Goal: Find specific page/section: Find specific page/section

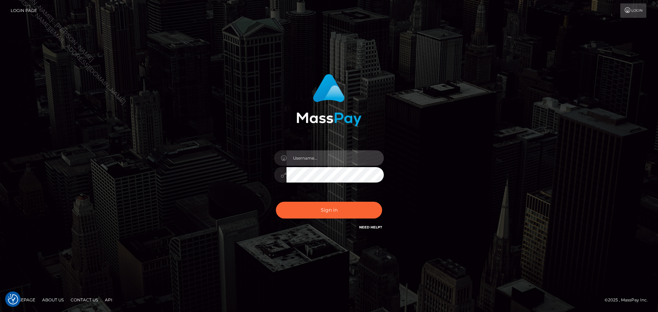
click at [342, 162] on input "text" at bounding box center [335, 158] width 97 height 15
click at [331, 158] on input "text" at bounding box center [335, 158] width 97 height 15
type input "Seleen"
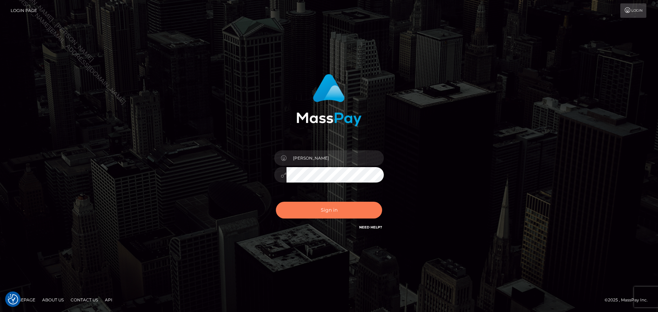
click at [335, 214] on button "Sign in" at bounding box center [329, 210] width 106 height 17
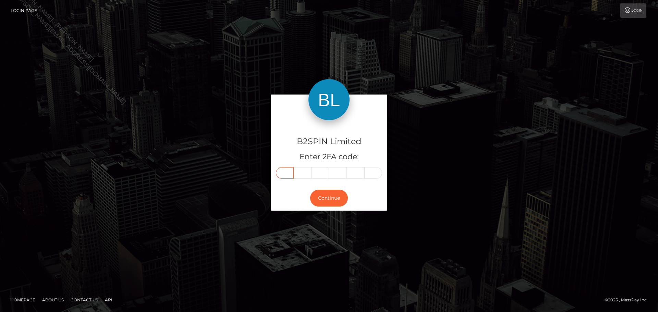
paste input "7"
type input "7"
type input "3"
type input "8"
type input "0"
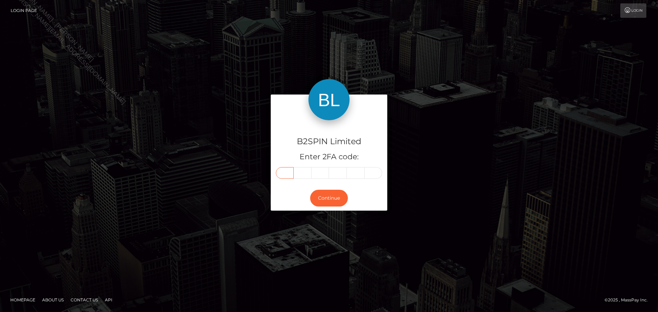
type input "8"
type input "5"
click at [324, 193] on button "Continue" at bounding box center [329, 198] width 38 height 17
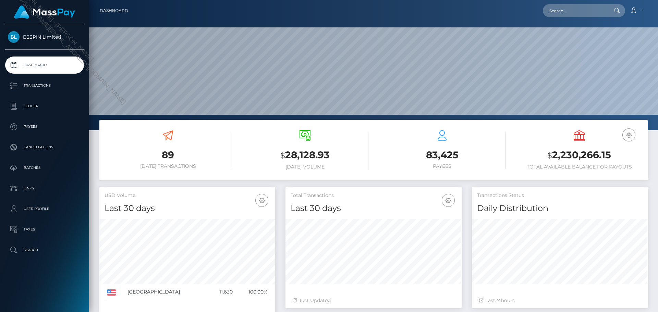
scroll to position [122, 176]
click at [591, 15] on input "text" at bounding box center [575, 10] width 64 height 13
paste input "2707fd38-01c3-434c-9e19-b2b550ceb131"
click at [576, 11] on input "2707fd38-01c3-434c-9e19-b2b550ceb131" at bounding box center [575, 10] width 64 height 13
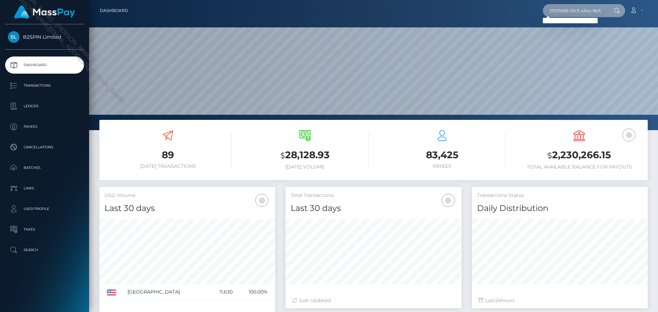
paste input "1467553195"
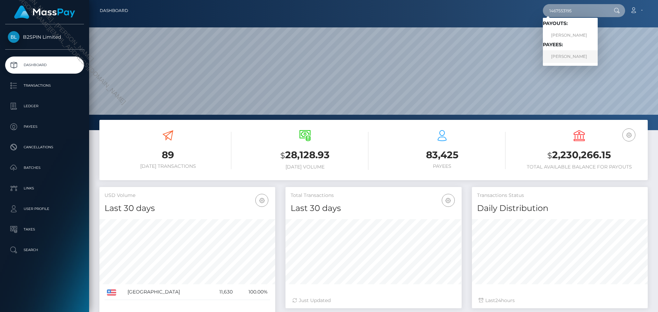
type input "1467553195"
click at [575, 58] on link "[PERSON_NAME]" at bounding box center [570, 56] width 55 height 13
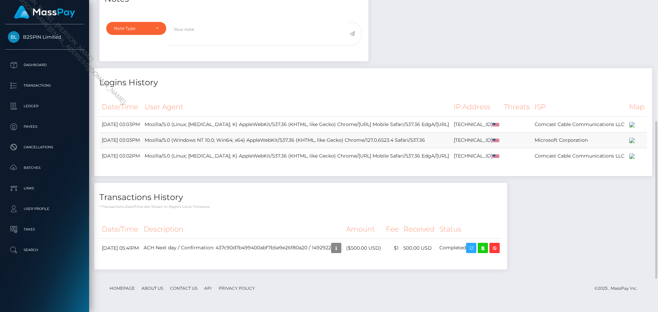
scroll to position [306, 0]
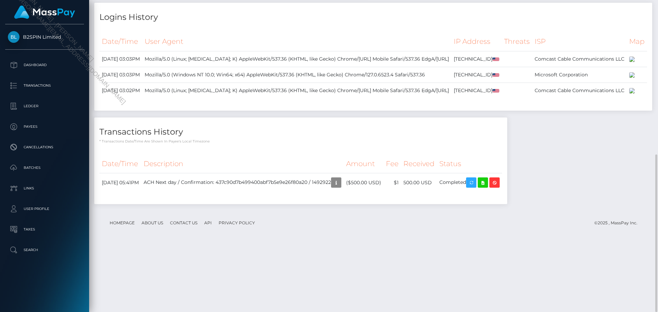
click at [620, 211] on div "Notes Note Type Compliance Clear Compliance General Note Type" at bounding box center [373, 65] width 559 height 292
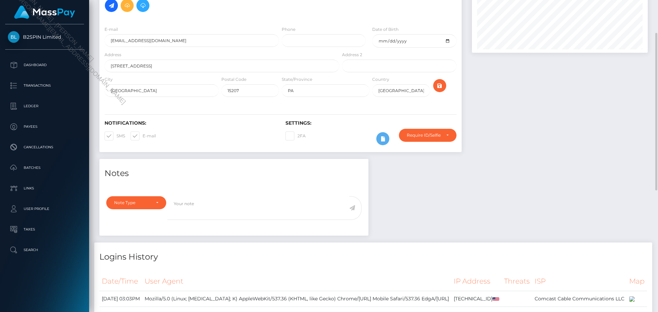
scroll to position [0, 0]
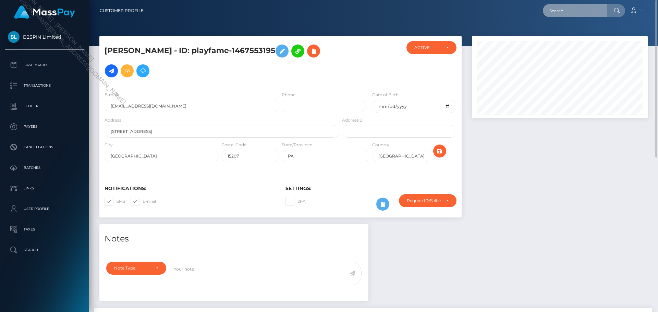
paste input "3730498"
click at [588, 15] on input "text" at bounding box center [575, 10] width 64 height 13
type input "3730498"
